Goal: Navigation & Orientation: Find specific page/section

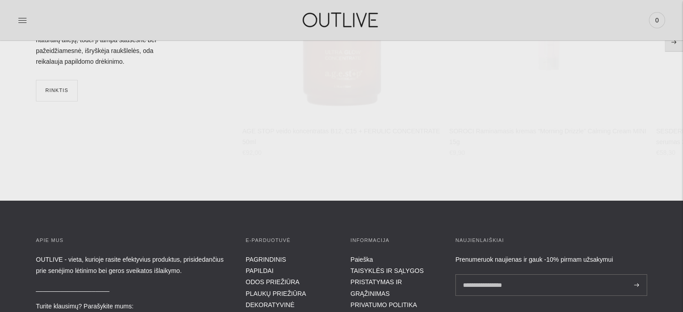
scroll to position [3328, 0]
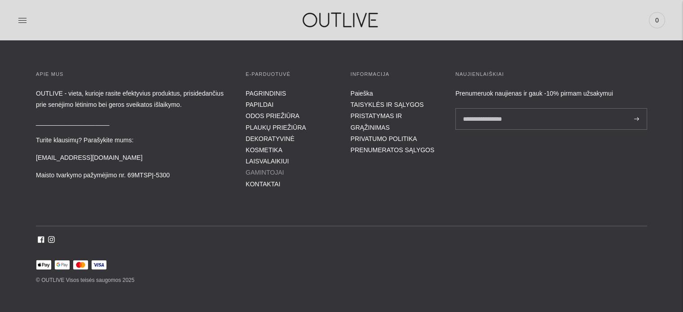
click at [272, 169] on link "GAMINTOJAI" at bounding box center [265, 172] width 38 height 7
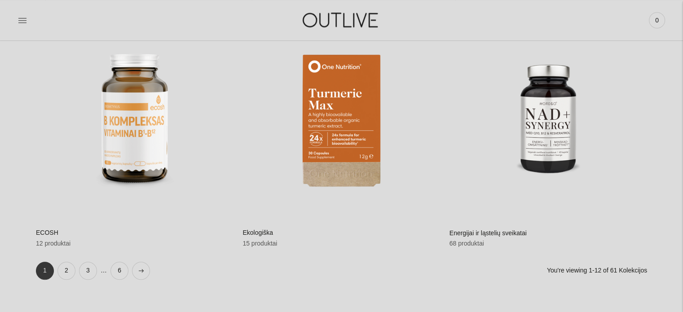
scroll to position [899, 0]
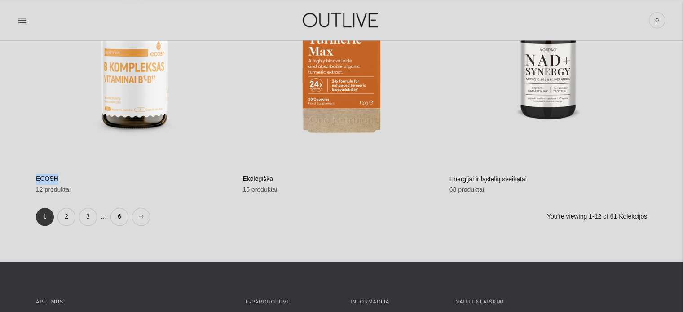
drag, startPoint x: 32, startPoint y: 177, endPoint x: 63, endPoint y: 183, distance: 31.6
copy h2 "ECOSH"
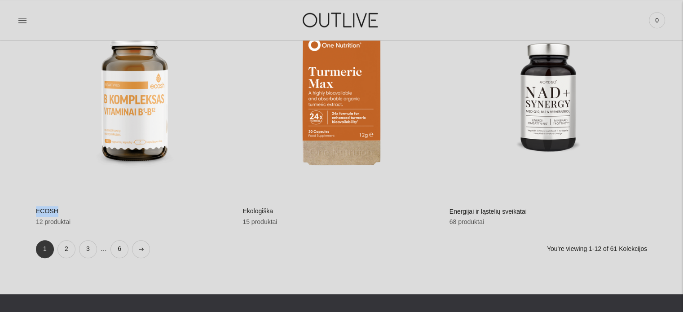
scroll to position [809, 0]
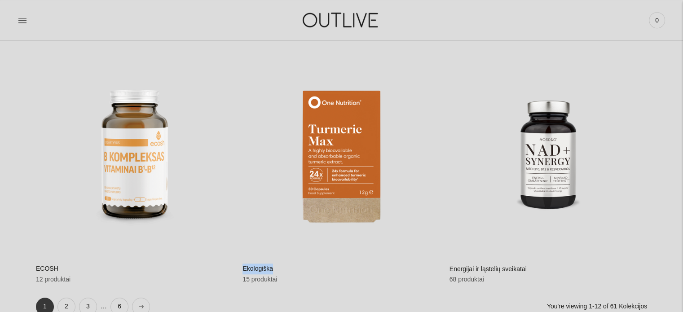
drag, startPoint x: 239, startPoint y: 267, endPoint x: 278, endPoint y: 267, distance: 39.1
copy h2 "Ekologiška"
click at [252, 268] on h2 "Ekologiška" at bounding box center [342, 269] width 198 height 11
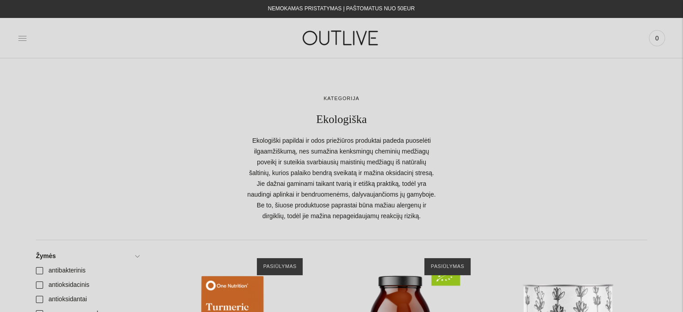
click at [20, 38] on icon at bounding box center [22, 38] width 9 height 9
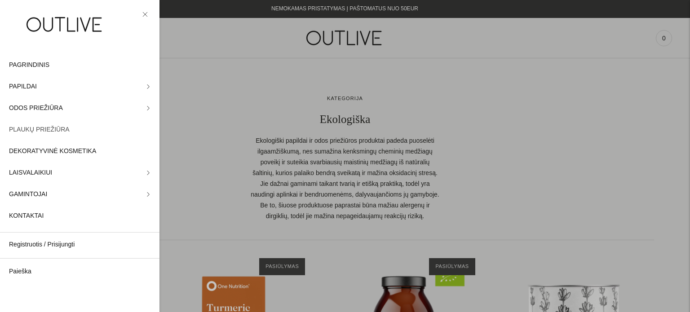
click at [59, 134] on span "PLAUKŲ PRIEŽIŪRA" at bounding box center [39, 129] width 61 height 11
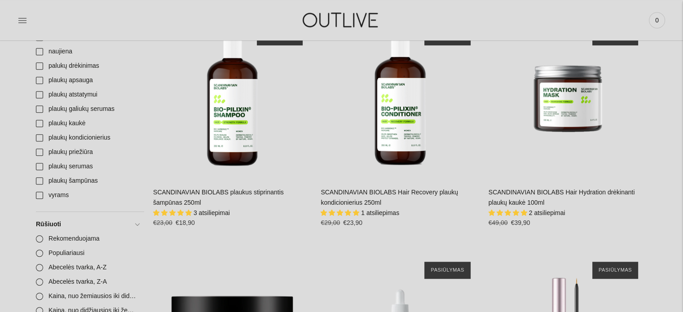
scroll to position [629, 0]
